Goal: Transaction & Acquisition: Purchase product/service

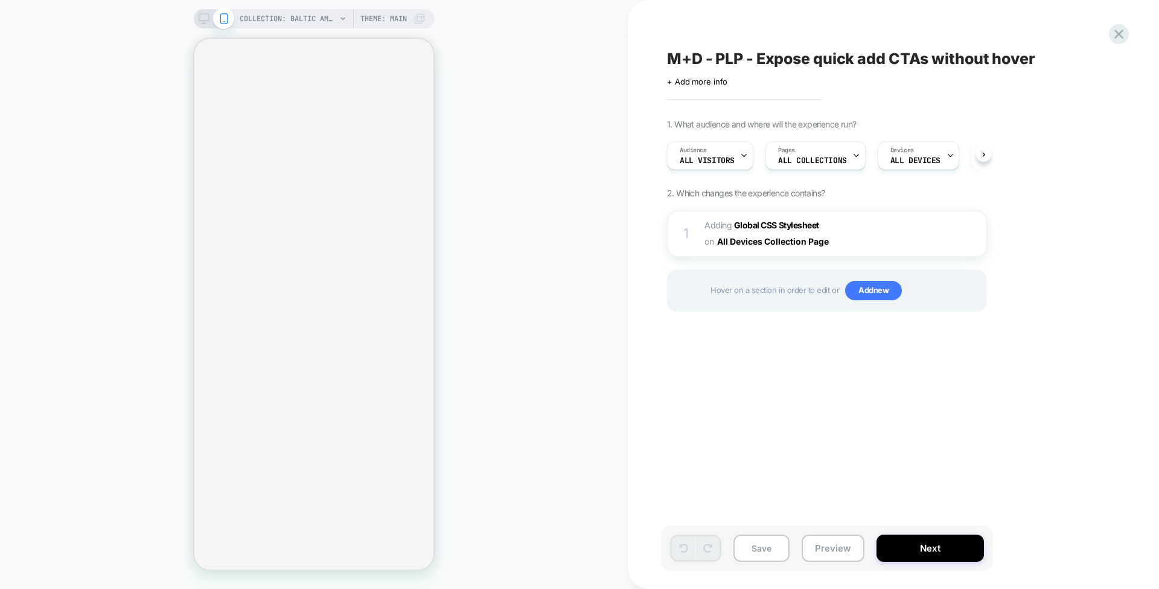
scroll to position [0, 1]
click at [827, 552] on button "Preview" at bounding box center [833, 547] width 63 height 27
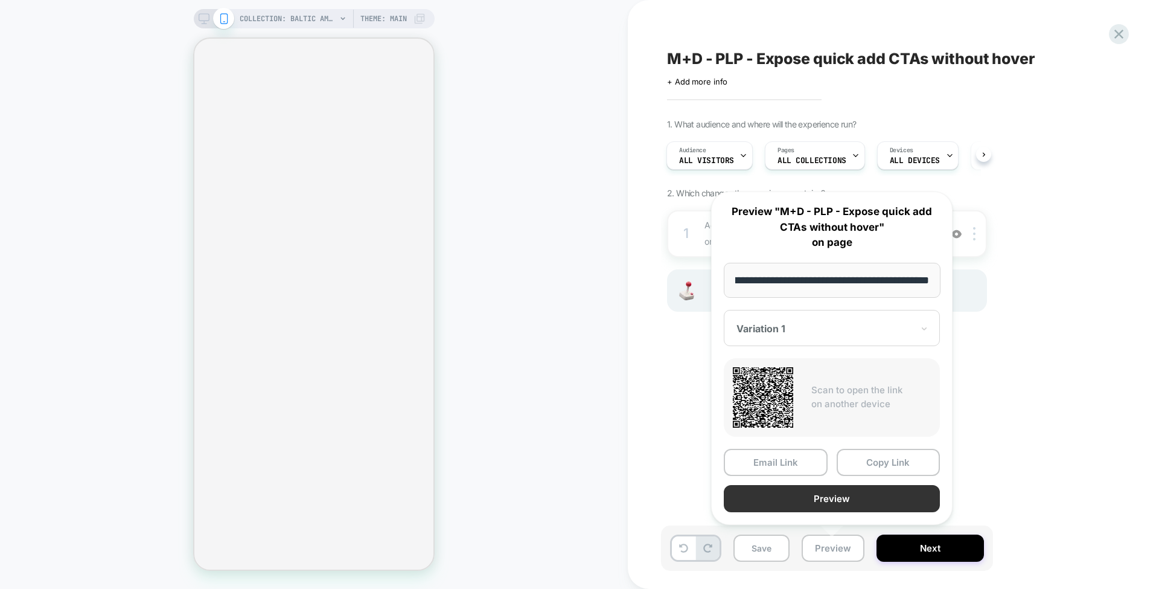
scroll to position [0, 0]
click at [822, 487] on button "Preview" at bounding box center [832, 498] width 216 height 27
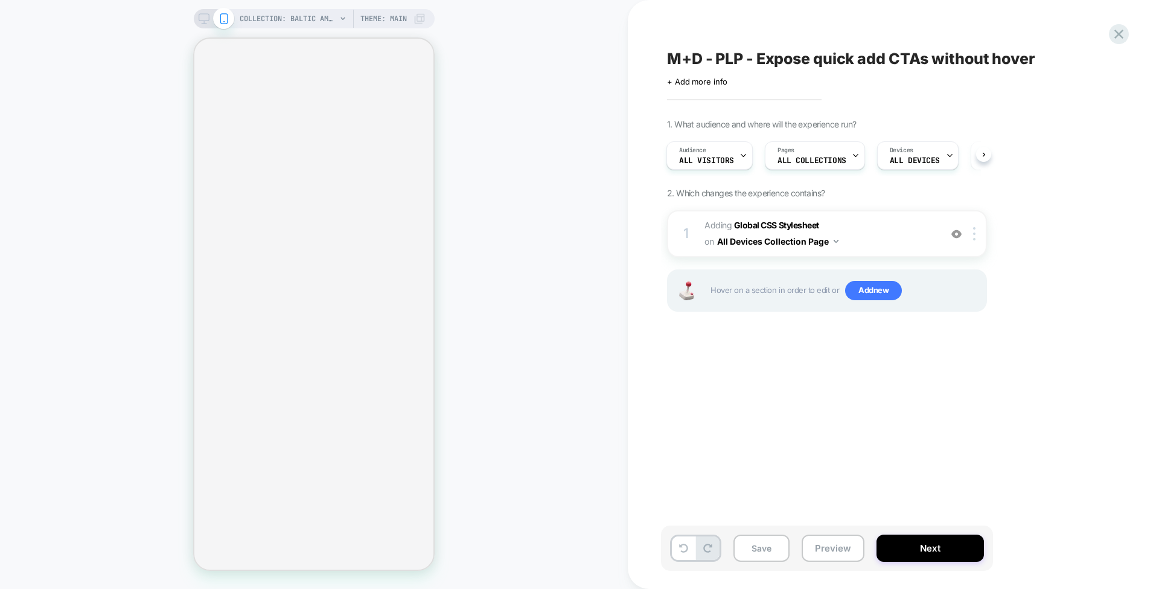
select select "******"
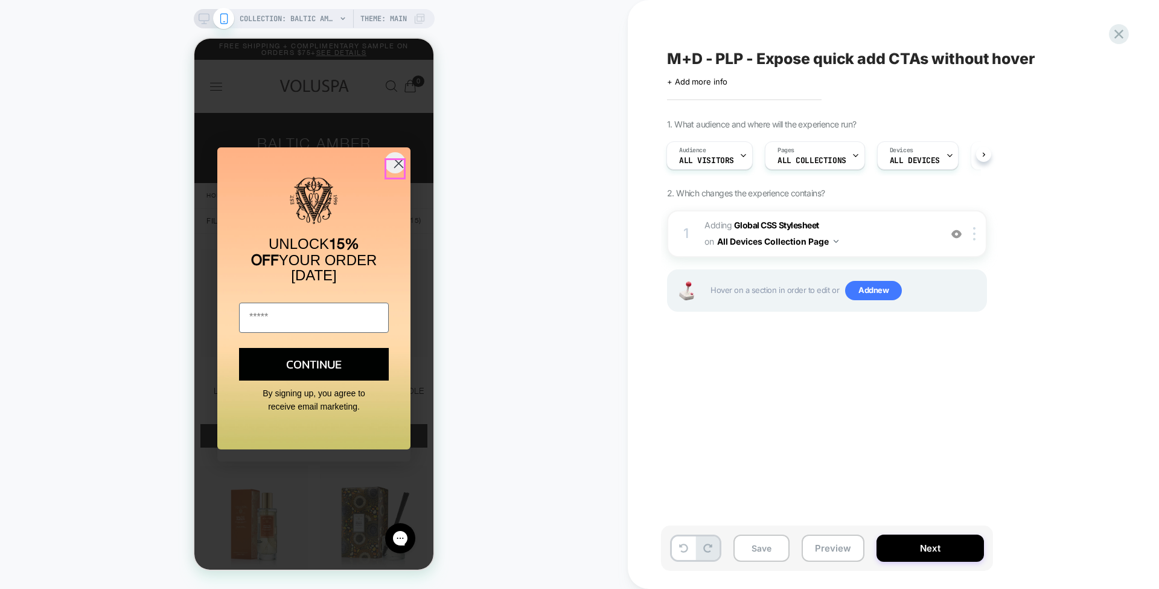
click at [394, 162] on circle "Close dialog" at bounding box center [399, 163] width 20 height 20
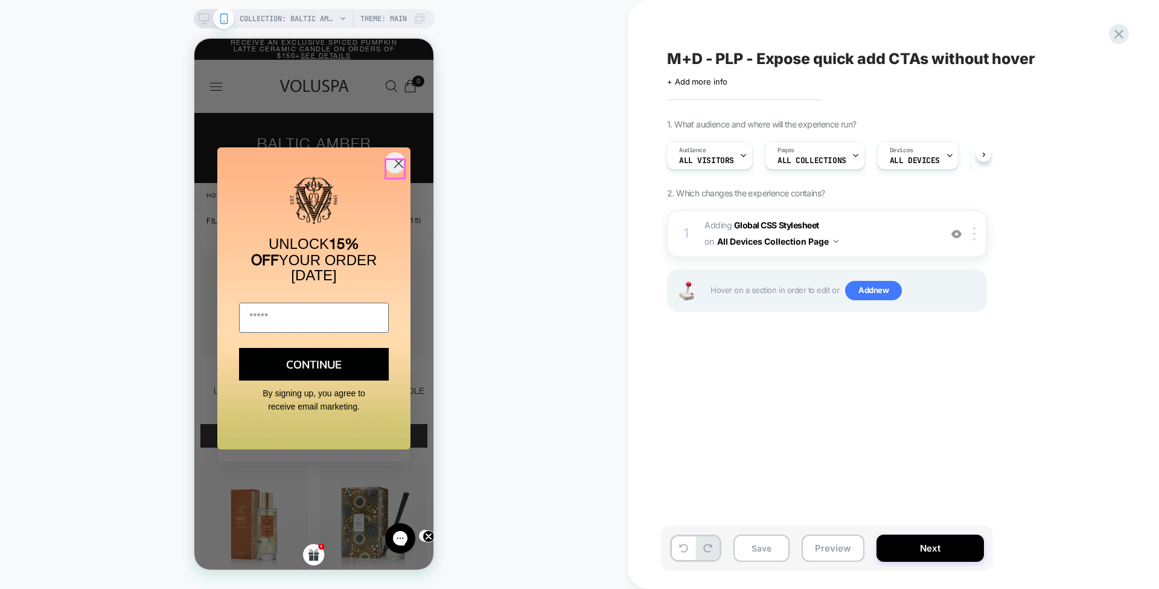
click at [395, 170] on circle "Close dialog" at bounding box center [399, 163] width 20 height 20
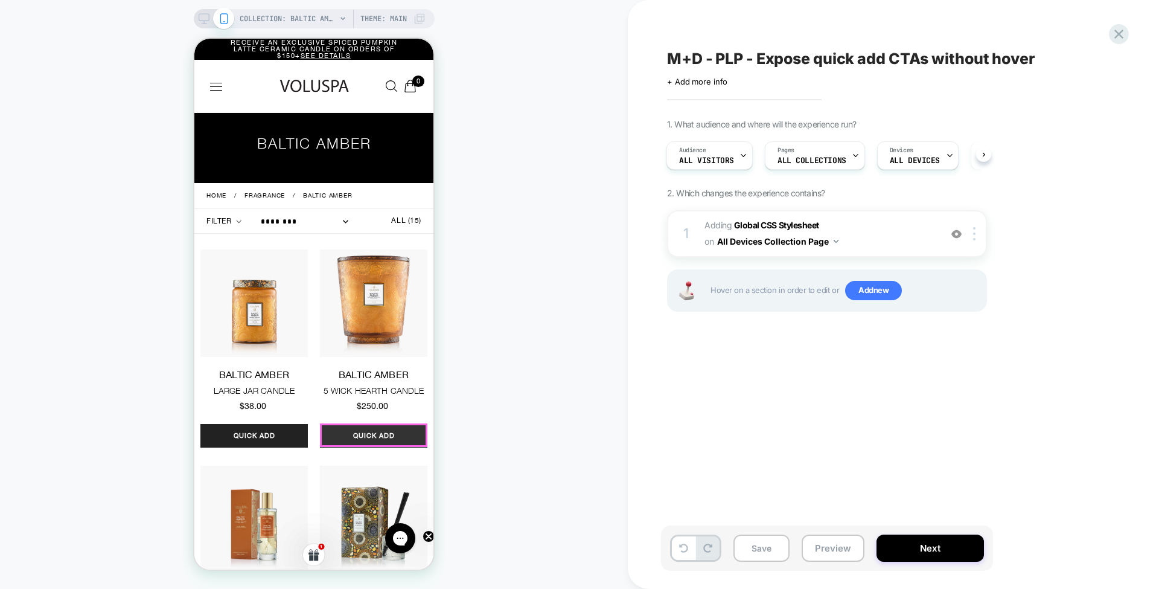
click at [385, 437] on button "Quick Add" at bounding box center [373, 436] width 107 height 24
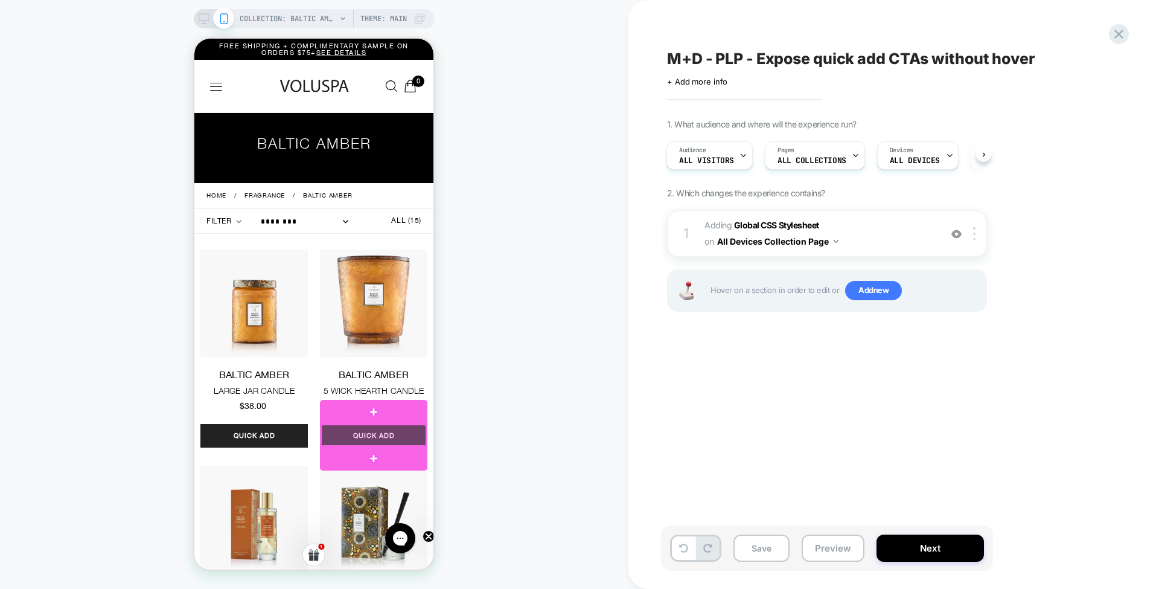
click at [385, 437] on div at bounding box center [373, 434] width 105 height 21
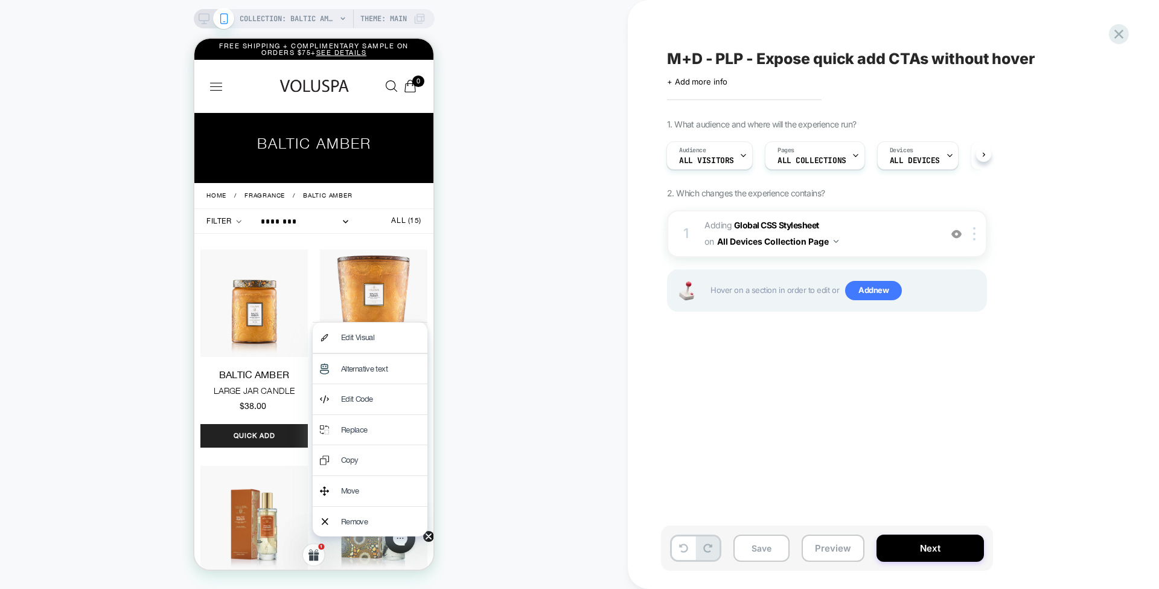
click at [407, 303] on div "Baltic Amber 5 Wick Hearth Candle 4.7 star rating 2682 Reviews $250.00 More Opt…" at bounding box center [373, 342] width 107 height 186
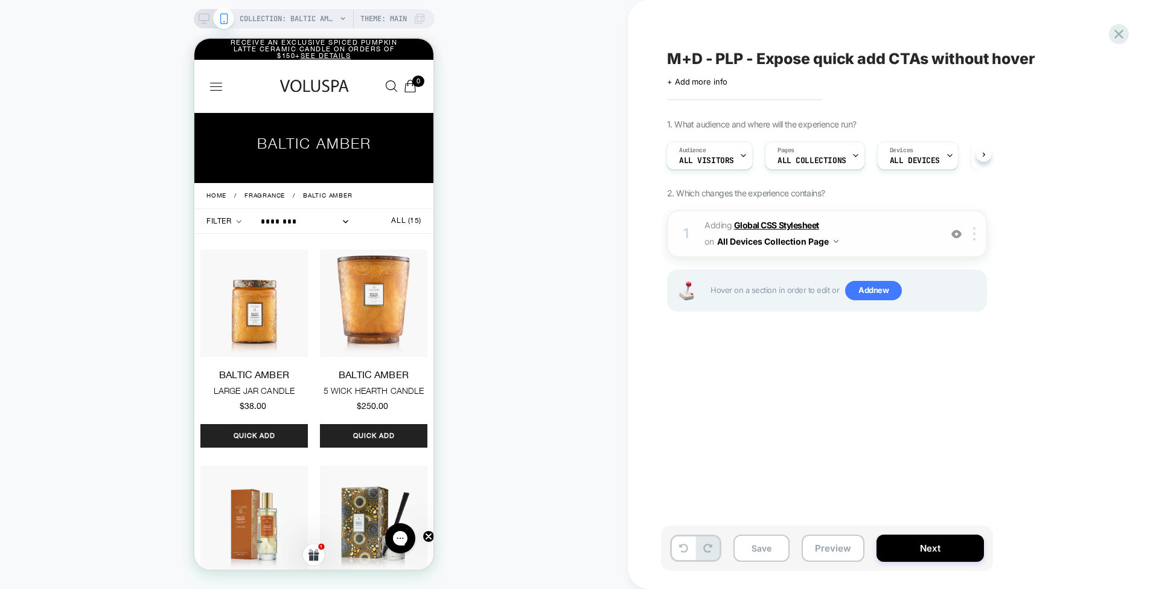
click at [739, 227] on b "Global CSS Stylesheet" at bounding box center [776, 225] width 85 height 10
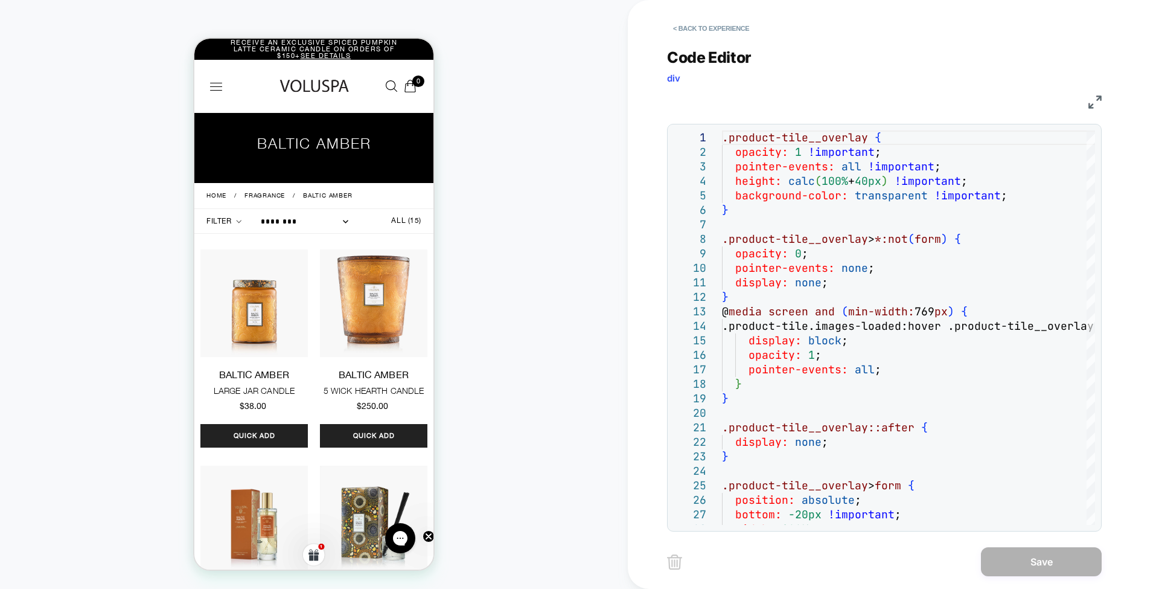
click at [376, 357] on div "Baltic Amber 5 Wick Hearth Candle 4.7 star rating 2682 Reviews $250.00 More Opt…" at bounding box center [373, 342] width 107 height 186
click at [362, 328] on div "Baltic Amber 5 Wick Hearth Candle 4.7 star rating 2682 Reviews $250.00 More Opt…" at bounding box center [373, 342] width 107 height 186
